Goal: Information Seeking & Learning: Learn about a topic

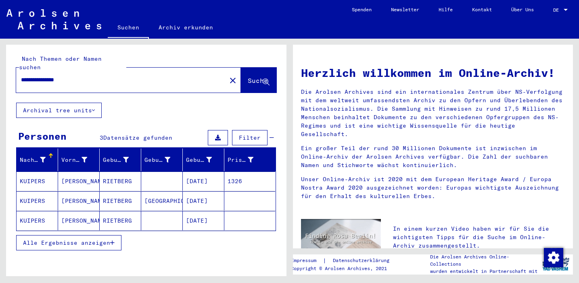
click at [203, 172] on mat-cell "[DATE]" at bounding box center [204, 181] width 42 height 19
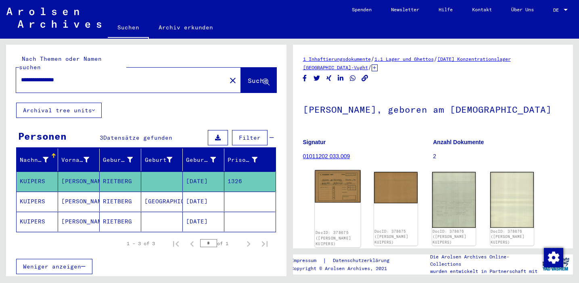
click at [326, 190] on img at bounding box center [337, 187] width 46 height 33
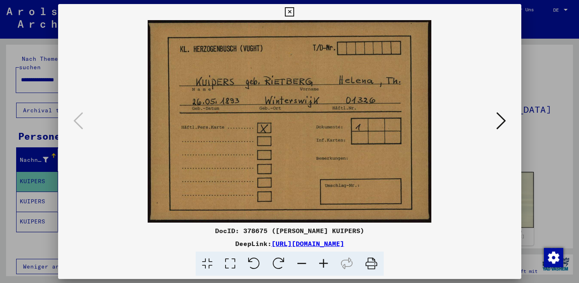
click at [500, 121] on icon at bounding box center [501, 120] width 10 height 19
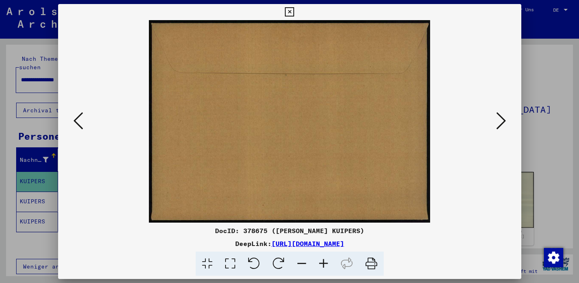
click at [500, 121] on icon at bounding box center [501, 120] width 10 height 19
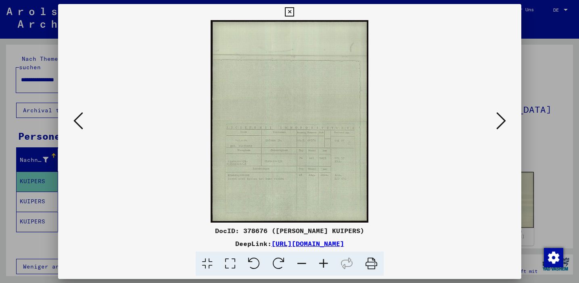
click at [322, 262] on icon at bounding box center [323, 264] width 22 height 25
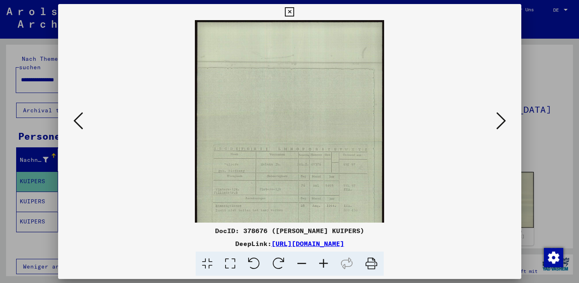
click at [322, 262] on icon at bounding box center [323, 264] width 22 height 25
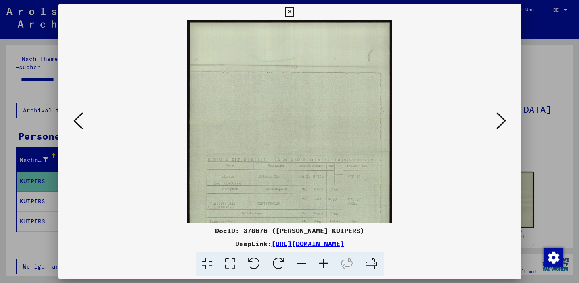
click at [322, 262] on icon at bounding box center [323, 264] width 22 height 25
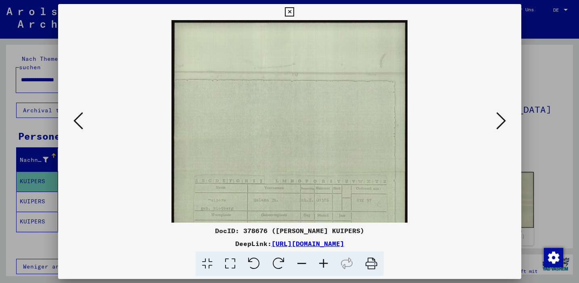
click at [322, 262] on icon at bounding box center [323, 264] width 22 height 25
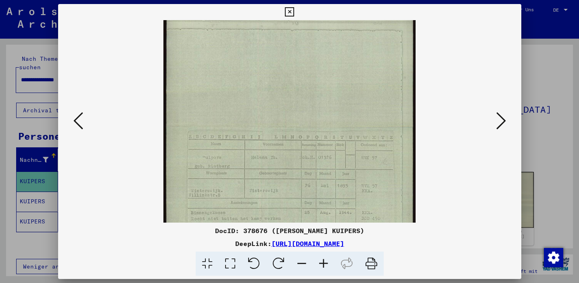
scroll to position [92, 0]
drag, startPoint x: 314, startPoint y: 198, endPoint x: 310, endPoint y: 106, distance: 92.1
click at [310, 106] on img at bounding box center [289, 90] width 252 height 324
click at [287, 13] on icon at bounding box center [289, 12] width 9 height 10
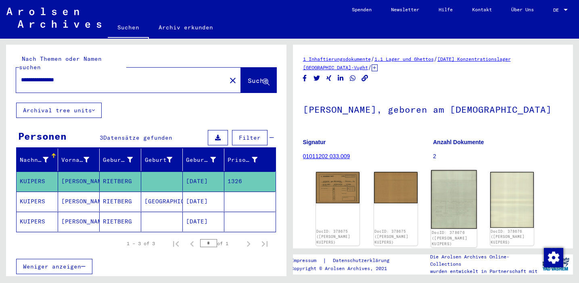
click at [464, 204] on img at bounding box center [454, 200] width 46 height 59
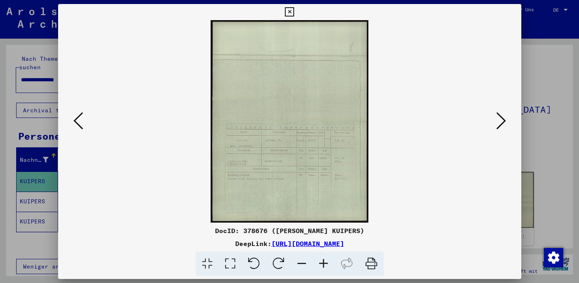
click at [325, 260] on icon at bounding box center [323, 264] width 22 height 25
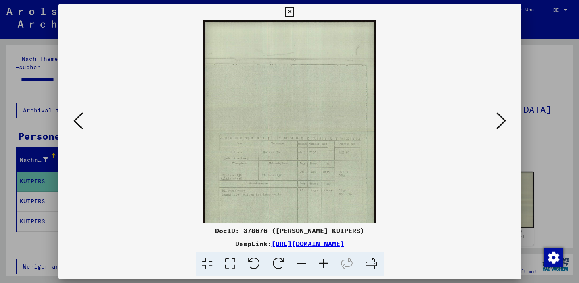
click at [325, 260] on icon at bounding box center [323, 264] width 22 height 25
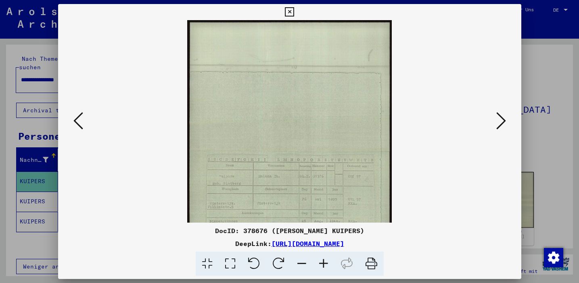
click at [325, 260] on icon at bounding box center [323, 264] width 22 height 25
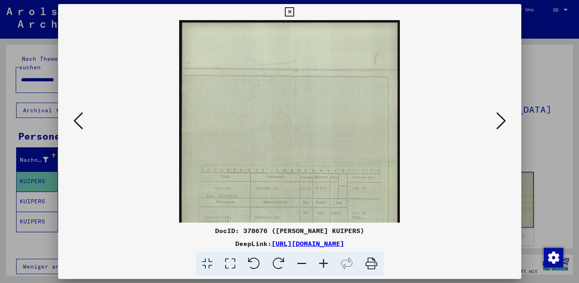
click at [325, 260] on icon at bounding box center [323, 264] width 22 height 25
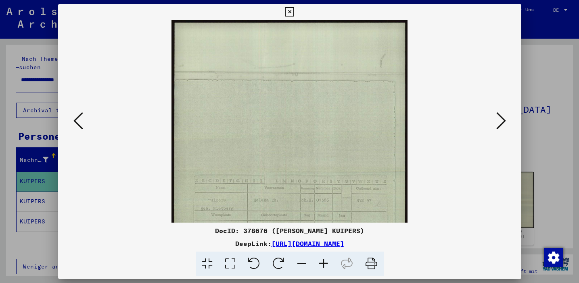
click at [325, 260] on icon at bounding box center [323, 264] width 22 height 25
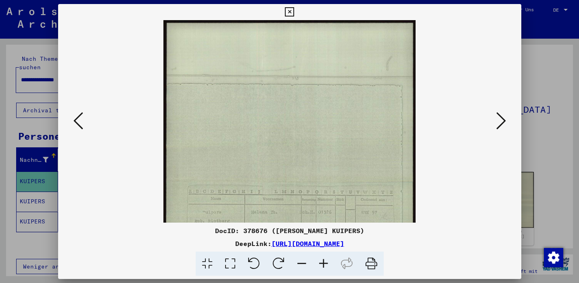
click at [325, 260] on icon at bounding box center [323, 264] width 22 height 25
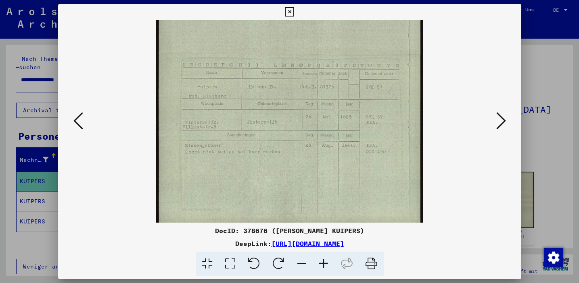
scroll to position [137, 0]
drag, startPoint x: 304, startPoint y: 210, endPoint x: 299, endPoint y: 73, distance: 137.2
click at [299, 73] on img at bounding box center [289, 55] width 267 height 344
click at [288, 13] on icon at bounding box center [289, 12] width 9 height 10
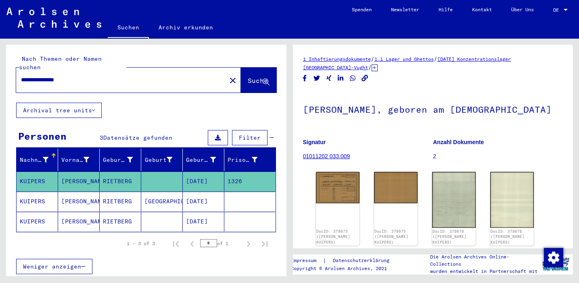
click at [200, 192] on mat-cell "[DATE]" at bounding box center [204, 202] width 42 height 20
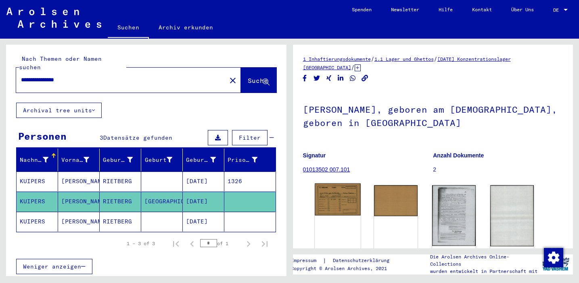
click at [342, 195] on img at bounding box center [337, 200] width 46 height 32
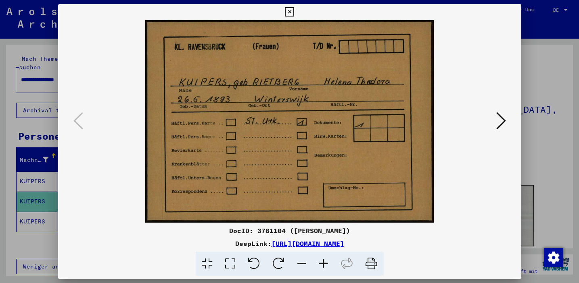
click at [497, 121] on icon at bounding box center [501, 120] width 10 height 19
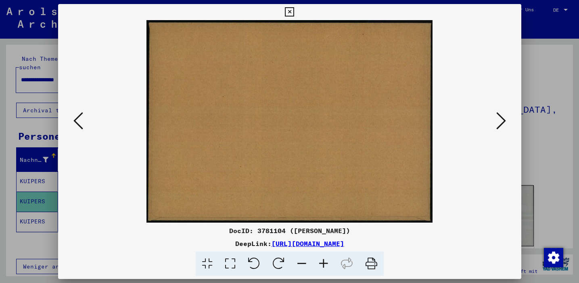
click at [497, 121] on icon at bounding box center [501, 120] width 10 height 19
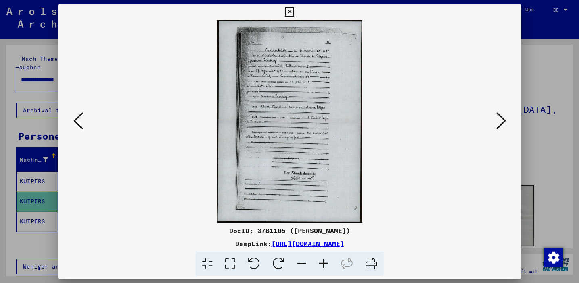
click at [321, 262] on icon at bounding box center [323, 264] width 22 height 25
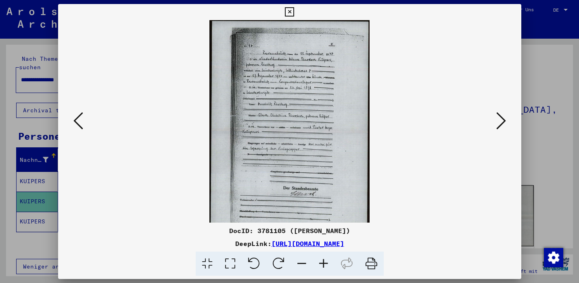
click at [321, 262] on icon at bounding box center [323, 264] width 22 height 25
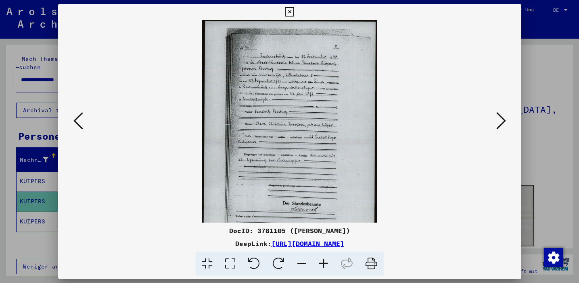
click at [321, 262] on icon at bounding box center [323, 264] width 22 height 25
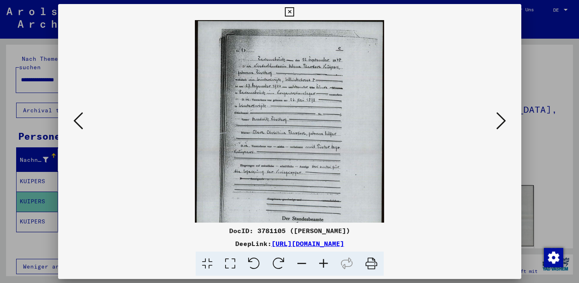
click at [321, 262] on icon at bounding box center [323, 264] width 22 height 25
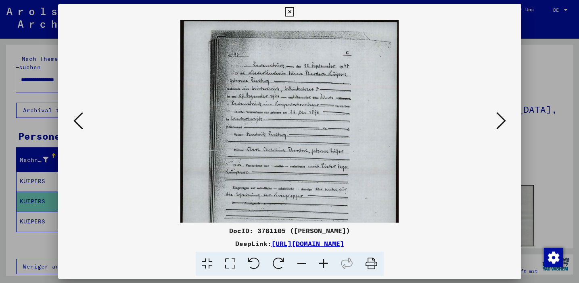
click at [321, 262] on icon at bounding box center [323, 264] width 22 height 25
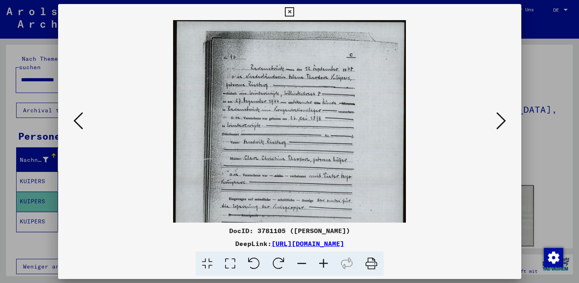
click at [321, 262] on icon at bounding box center [323, 264] width 22 height 25
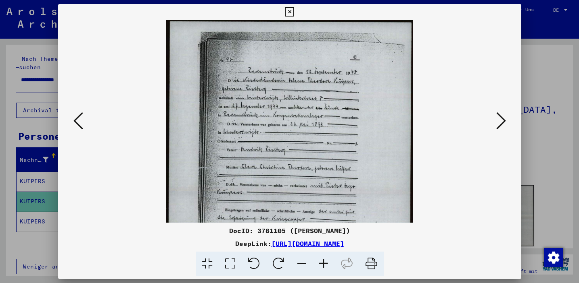
click at [321, 262] on icon at bounding box center [323, 264] width 22 height 25
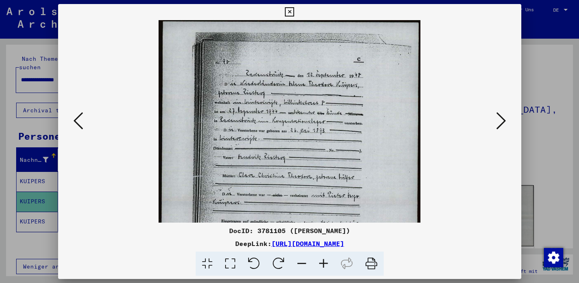
click at [321, 262] on icon at bounding box center [323, 264] width 22 height 25
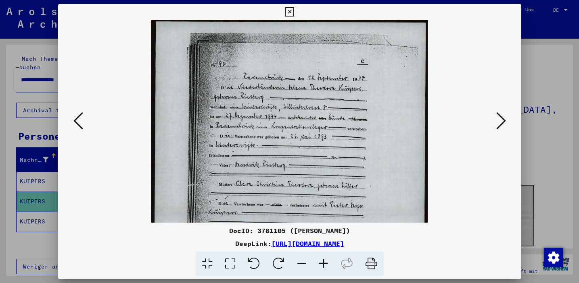
click at [321, 262] on icon at bounding box center [323, 264] width 22 height 25
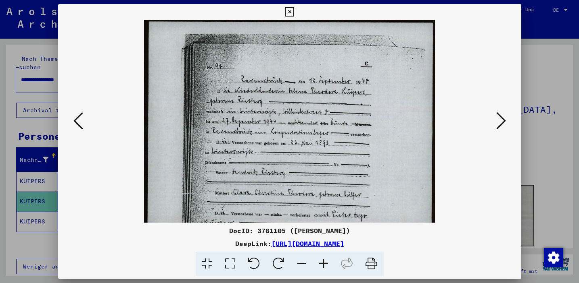
click at [321, 262] on icon at bounding box center [323, 264] width 22 height 25
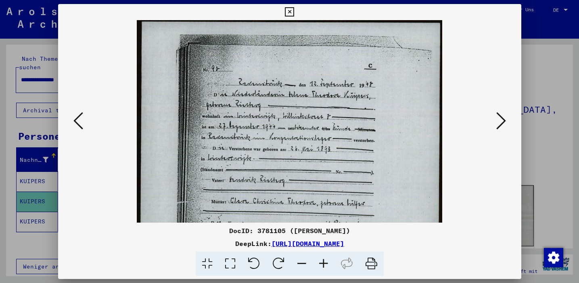
click at [321, 262] on icon at bounding box center [323, 264] width 22 height 25
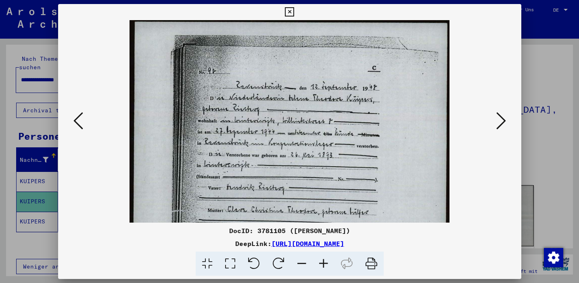
click at [321, 262] on icon at bounding box center [323, 264] width 22 height 25
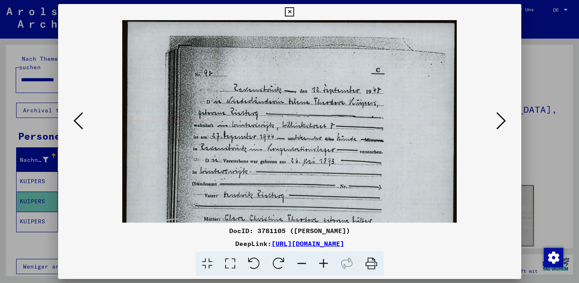
click at [321, 262] on icon at bounding box center [323, 264] width 22 height 25
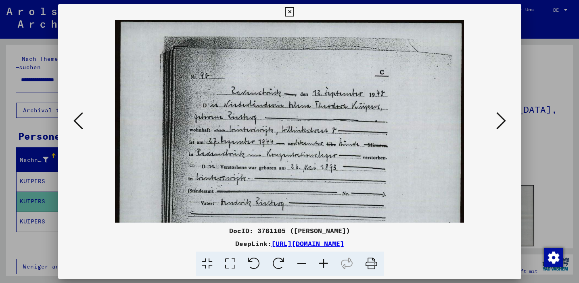
click at [321, 262] on icon at bounding box center [323, 264] width 22 height 25
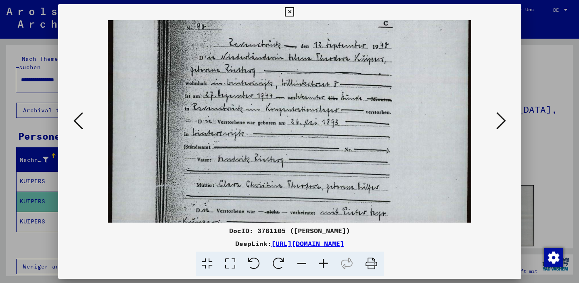
scroll to position [51, 0]
drag, startPoint x: 322, startPoint y: 197, endPoint x: 322, endPoint y: 146, distance: 51.2
click at [322, 146] on img at bounding box center [289, 221] width 363 height 505
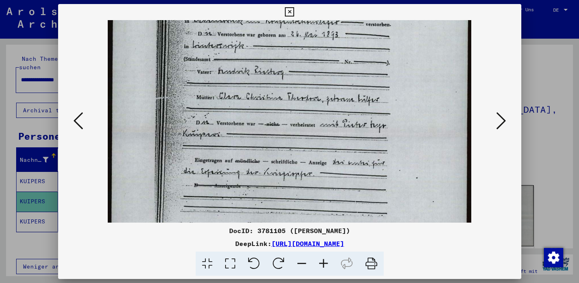
scroll to position [139, 0]
drag, startPoint x: 408, startPoint y: 165, endPoint x: 410, endPoint y: 78, distance: 87.5
click at [410, 78] on img at bounding box center [289, 133] width 363 height 505
click at [289, 9] on icon at bounding box center [289, 12] width 9 height 10
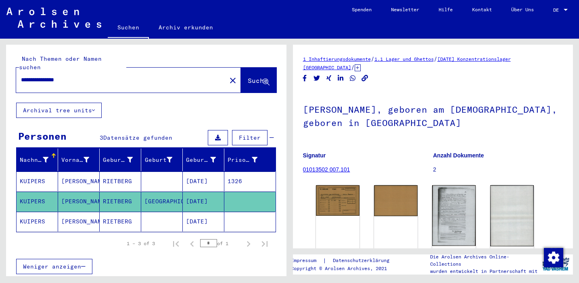
click at [205, 212] on mat-cell "[DATE]" at bounding box center [204, 222] width 42 height 20
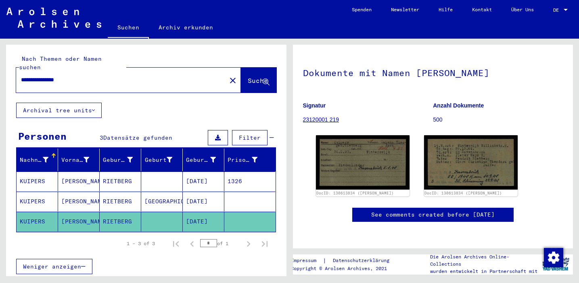
scroll to position [79, 0]
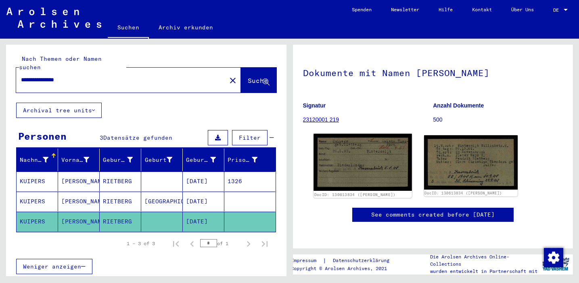
click at [356, 134] on img at bounding box center [362, 162] width 98 height 57
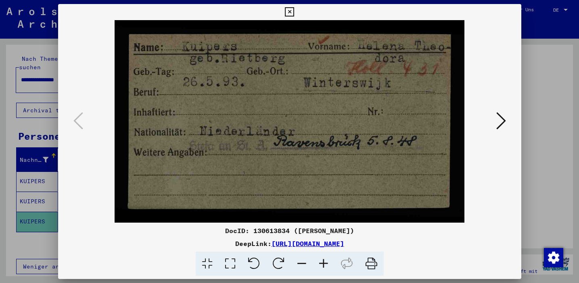
click at [503, 119] on icon at bounding box center [501, 120] width 10 height 19
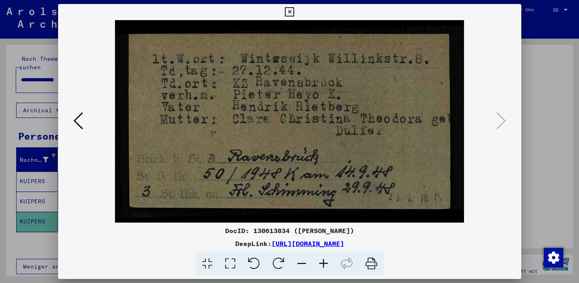
click at [289, 11] on icon at bounding box center [289, 12] width 9 height 10
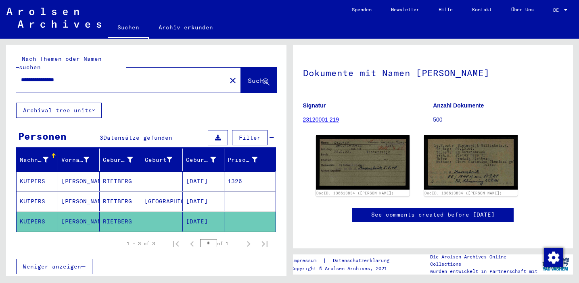
click at [199, 172] on mat-cell "[DATE]" at bounding box center [204, 182] width 42 height 20
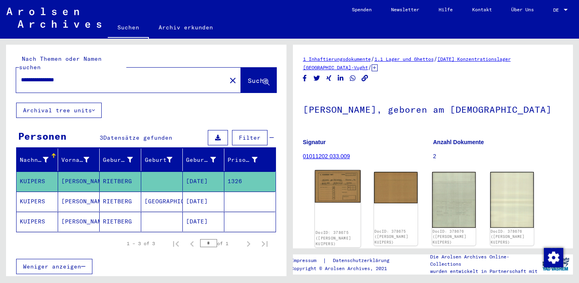
click at [333, 191] on img at bounding box center [337, 187] width 46 height 33
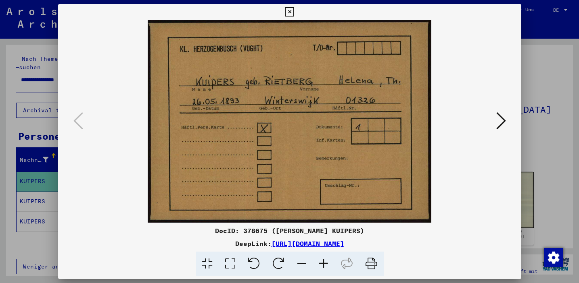
click at [501, 122] on icon at bounding box center [501, 120] width 10 height 19
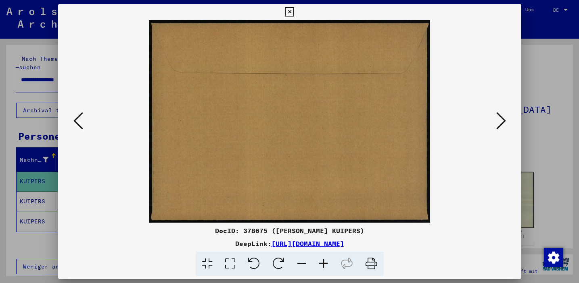
click at [501, 122] on icon at bounding box center [501, 120] width 10 height 19
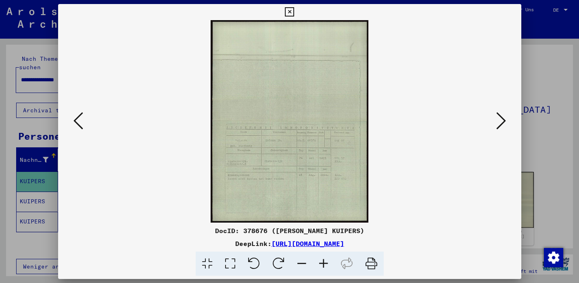
click at [322, 262] on icon at bounding box center [323, 264] width 22 height 25
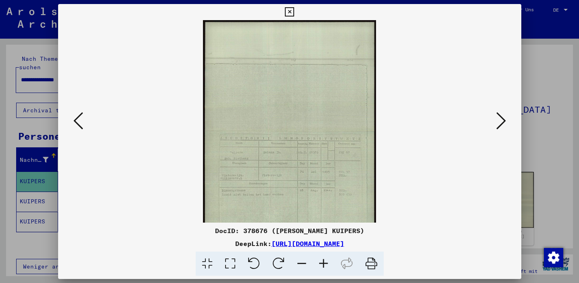
click at [322, 262] on icon at bounding box center [323, 264] width 22 height 25
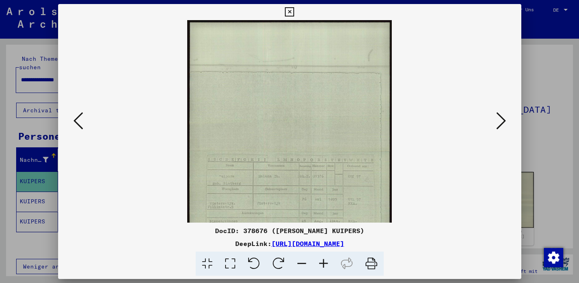
click at [322, 262] on icon at bounding box center [323, 264] width 22 height 25
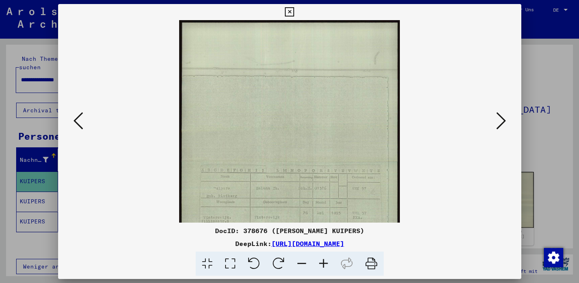
click at [322, 262] on icon at bounding box center [323, 264] width 22 height 25
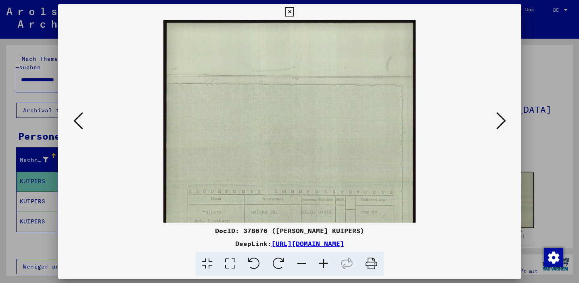
click at [322, 262] on icon at bounding box center [323, 264] width 22 height 25
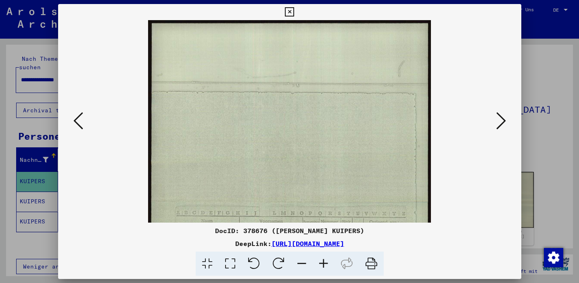
click at [322, 262] on icon at bounding box center [323, 264] width 22 height 25
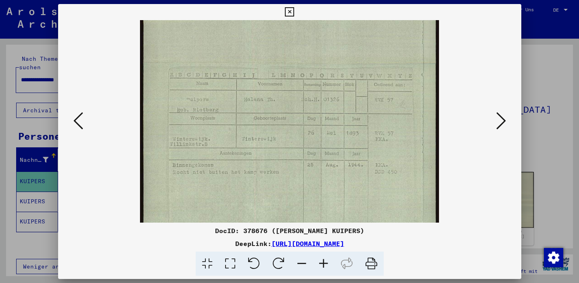
scroll to position [149, 0]
drag, startPoint x: 322, startPoint y: 206, endPoint x: 321, endPoint y: 57, distance: 148.8
click at [321, 57] on img at bounding box center [289, 63] width 299 height 384
click at [499, 121] on icon at bounding box center [501, 120] width 10 height 19
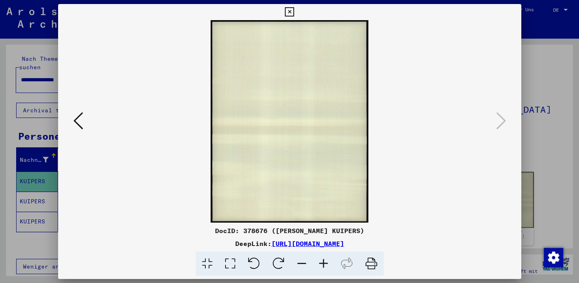
scroll to position [0, 0]
click at [79, 122] on icon at bounding box center [78, 120] width 10 height 19
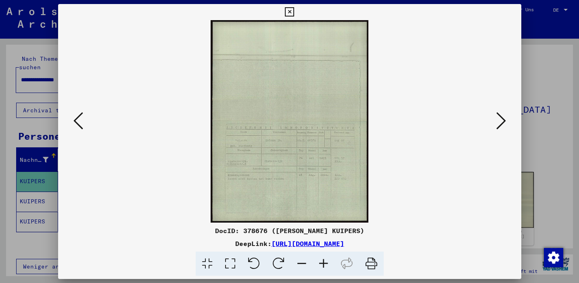
click at [79, 122] on icon at bounding box center [78, 120] width 10 height 19
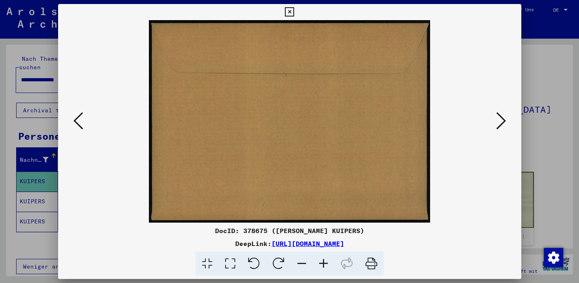
click at [501, 122] on icon at bounding box center [501, 120] width 10 height 19
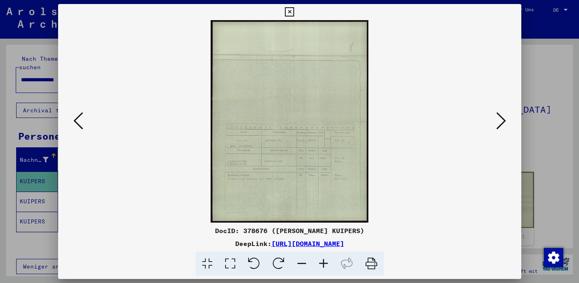
click at [290, 10] on icon at bounding box center [289, 12] width 9 height 10
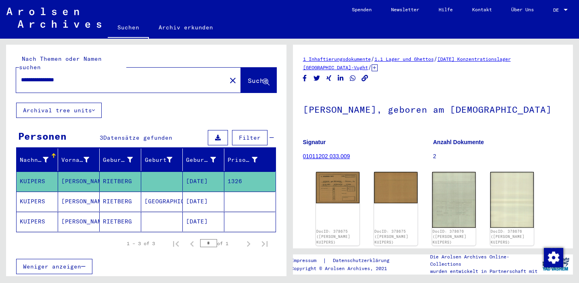
click at [166, 194] on mat-cell "[GEOGRAPHIC_DATA]" at bounding box center [162, 202] width 42 height 20
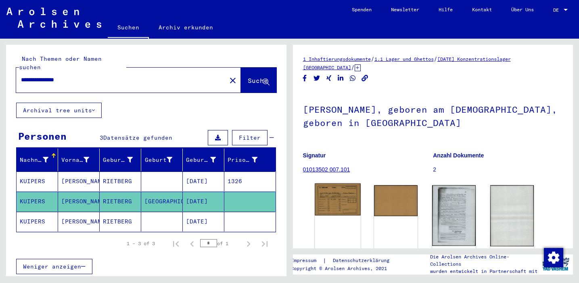
click at [329, 200] on img at bounding box center [337, 200] width 46 height 32
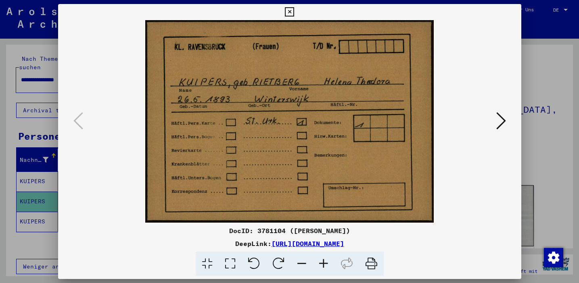
click at [498, 121] on icon at bounding box center [501, 120] width 10 height 19
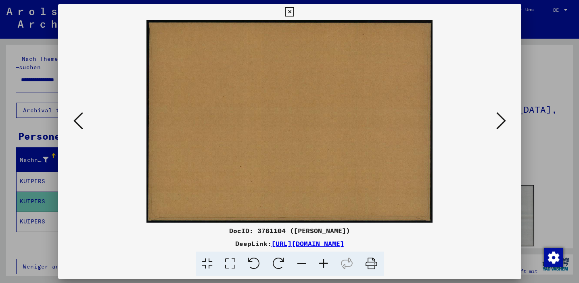
click at [498, 121] on icon at bounding box center [501, 120] width 10 height 19
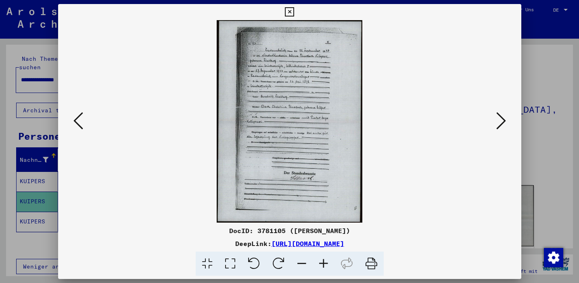
click at [323, 262] on icon at bounding box center [323, 264] width 22 height 25
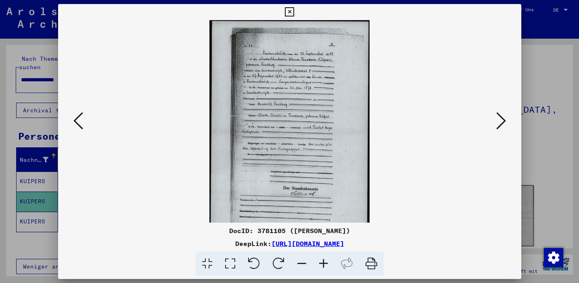
click at [323, 262] on icon at bounding box center [323, 264] width 22 height 25
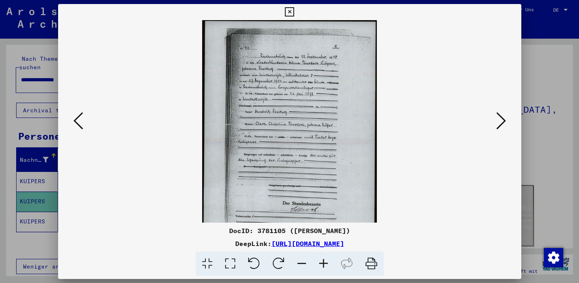
click at [323, 262] on icon at bounding box center [323, 264] width 22 height 25
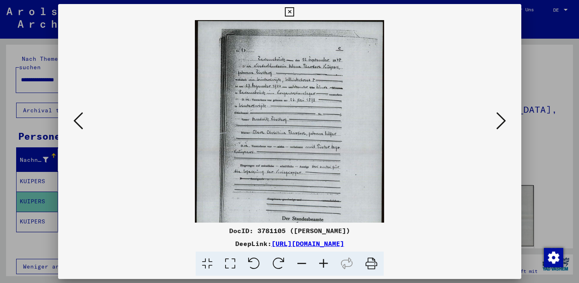
click at [323, 262] on icon at bounding box center [323, 264] width 22 height 25
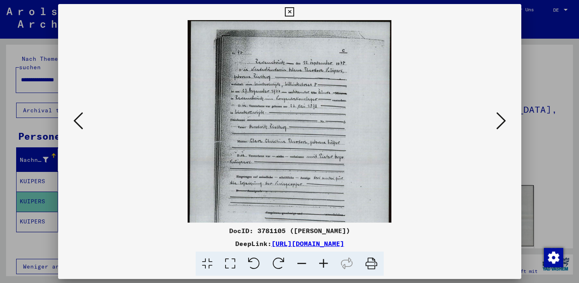
click at [323, 262] on icon at bounding box center [323, 264] width 22 height 25
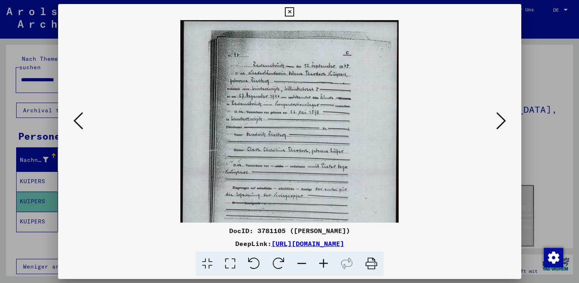
click at [323, 262] on icon at bounding box center [323, 264] width 22 height 25
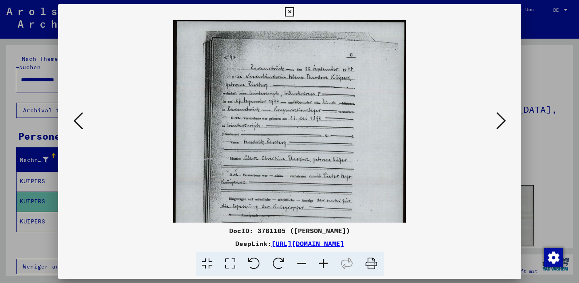
click at [323, 262] on icon at bounding box center [323, 264] width 22 height 25
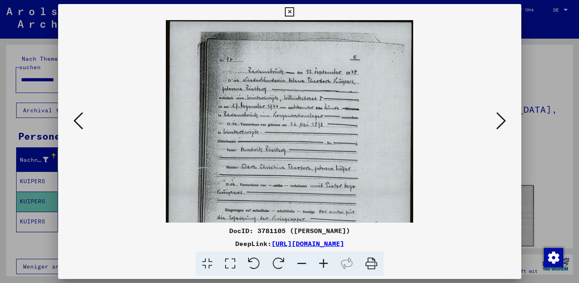
click at [323, 262] on icon at bounding box center [323, 264] width 22 height 25
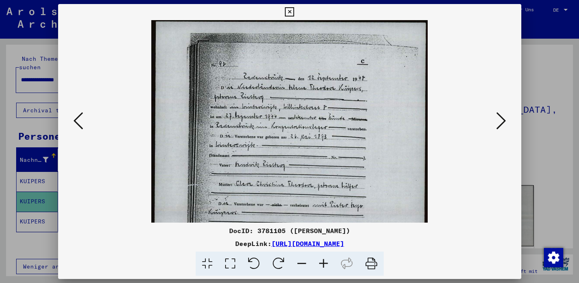
click at [323, 262] on icon at bounding box center [323, 264] width 22 height 25
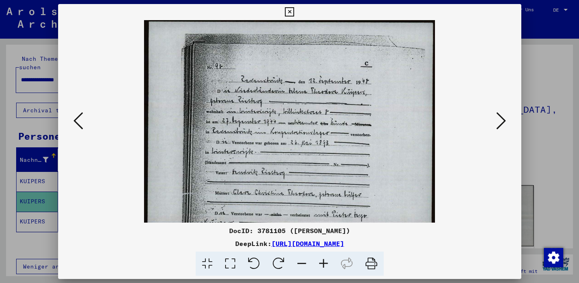
click at [323, 262] on icon at bounding box center [323, 264] width 22 height 25
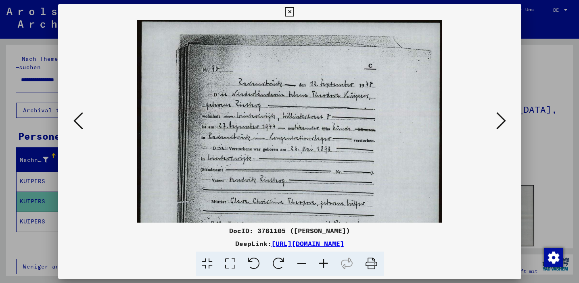
click at [323, 262] on icon at bounding box center [323, 264] width 22 height 25
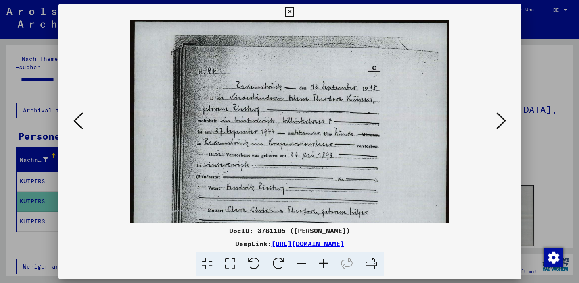
click at [323, 262] on icon at bounding box center [323, 264] width 22 height 25
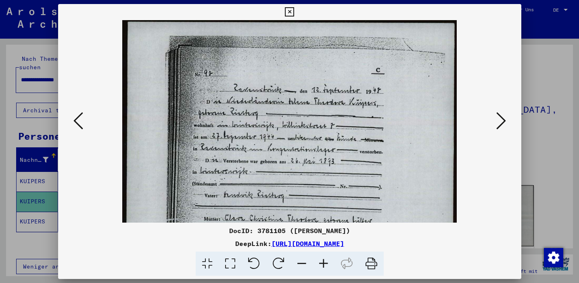
click at [323, 262] on icon at bounding box center [323, 264] width 22 height 25
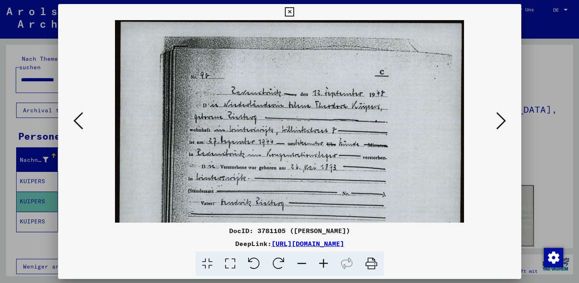
click at [323, 262] on icon at bounding box center [323, 264] width 22 height 25
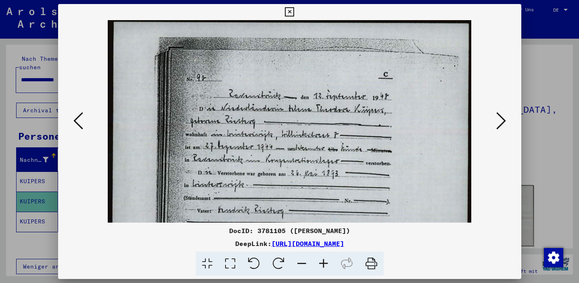
click at [323, 262] on icon at bounding box center [323, 264] width 22 height 25
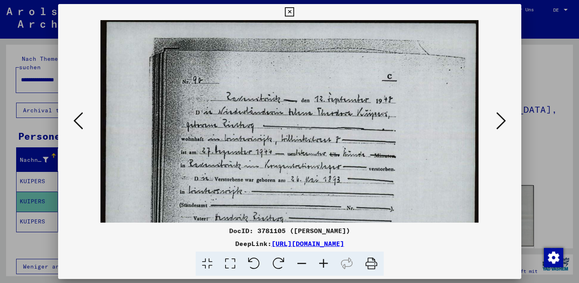
click at [323, 262] on icon at bounding box center [323, 264] width 22 height 25
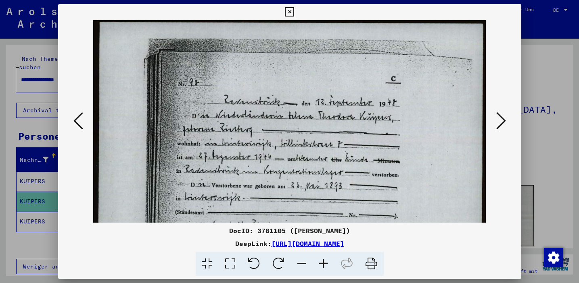
click at [323, 262] on icon at bounding box center [323, 264] width 22 height 25
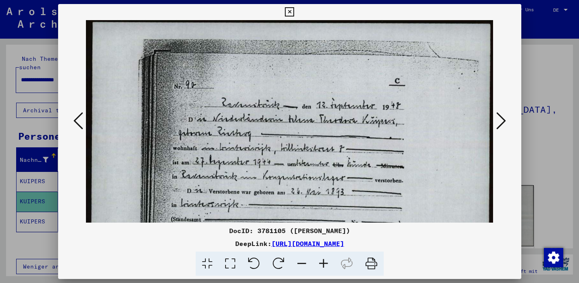
click at [323, 262] on icon at bounding box center [323, 264] width 22 height 25
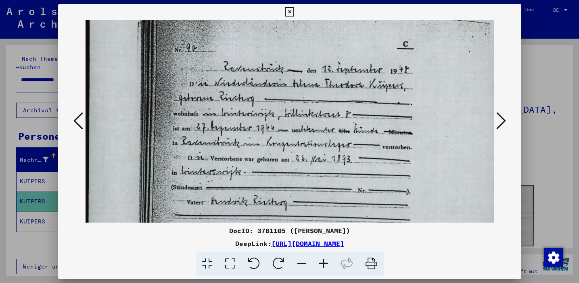
scroll to position [44, 3]
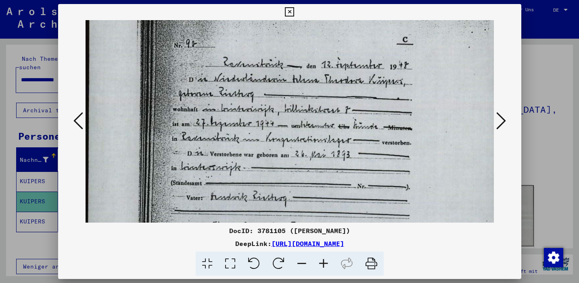
drag, startPoint x: 428, startPoint y: 184, endPoint x: 425, endPoint y: 140, distance: 43.6
click at [425, 140] on img at bounding box center [293, 270] width 421 height 586
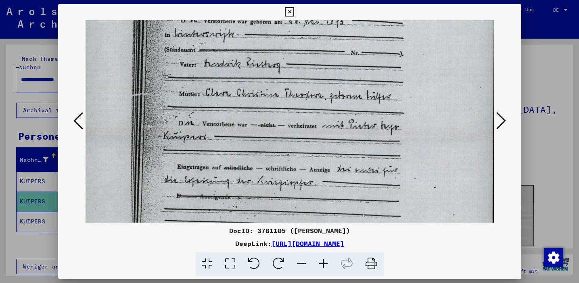
drag, startPoint x: 423, startPoint y: 171, endPoint x: 416, endPoint y: 39, distance: 132.8
click at [416, 39] on img at bounding box center [286, 136] width 421 height 586
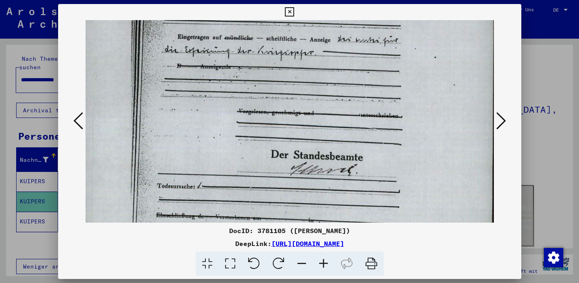
scroll to position [306, 9]
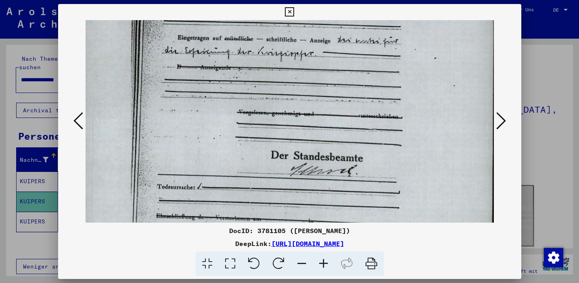
drag, startPoint x: 417, startPoint y: 143, endPoint x: 417, endPoint y: 12, distance: 130.2
click at [417, 12] on div "DocID: 3781105 ([PERSON_NAME]) DeepLink: [URL][DOMAIN_NAME]" at bounding box center [289, 140] width 463 height 273
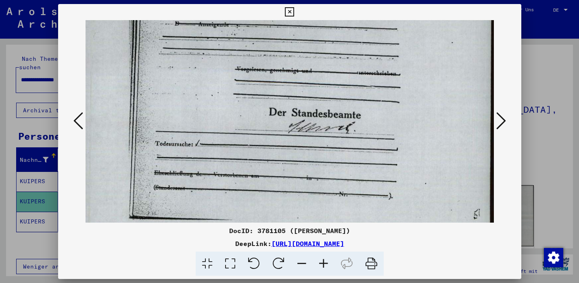
scroll to position [357, 12]
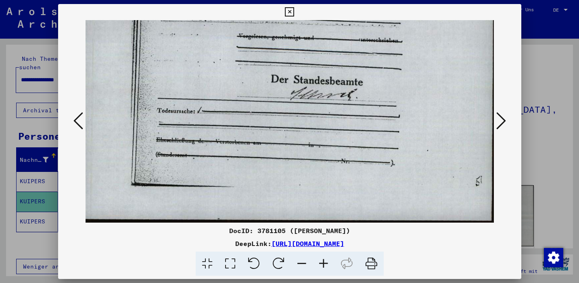
drag, startPoint x: 417, startPoint y: 142, endPoint x: 417, endPoint y: 41, distance: 101.6
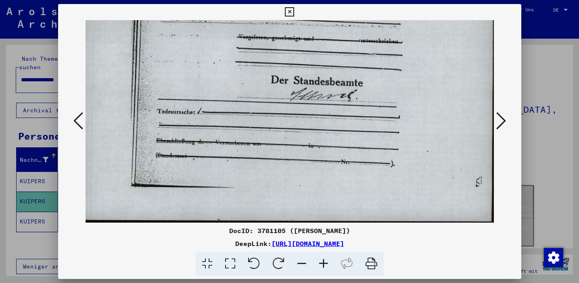
click at [286, 9] on icon at bounding box center [289, 12] width 9 height 10
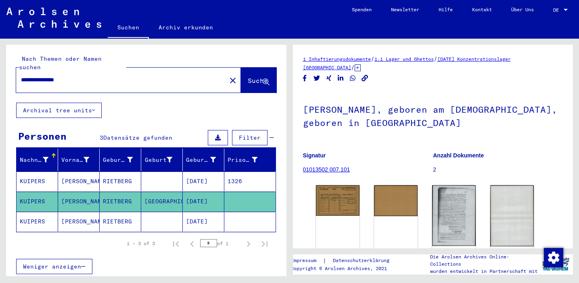
click at [211, 212] on mat-cell "[DATE]" at bounding box center [204, 222] width 42 height 20
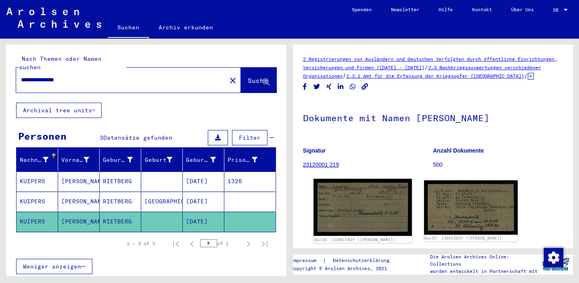
click at [361, 204] on img at bounding box center [362, 207] width 98 height 57
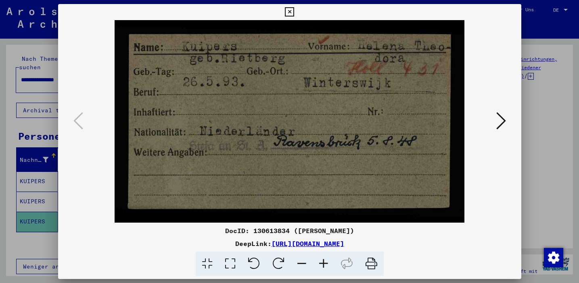
click at [498, 124] on icon at bounding box center [501, 120] width 10 height 19
